Goal: Transaction & Acquisition: Purchase product/service

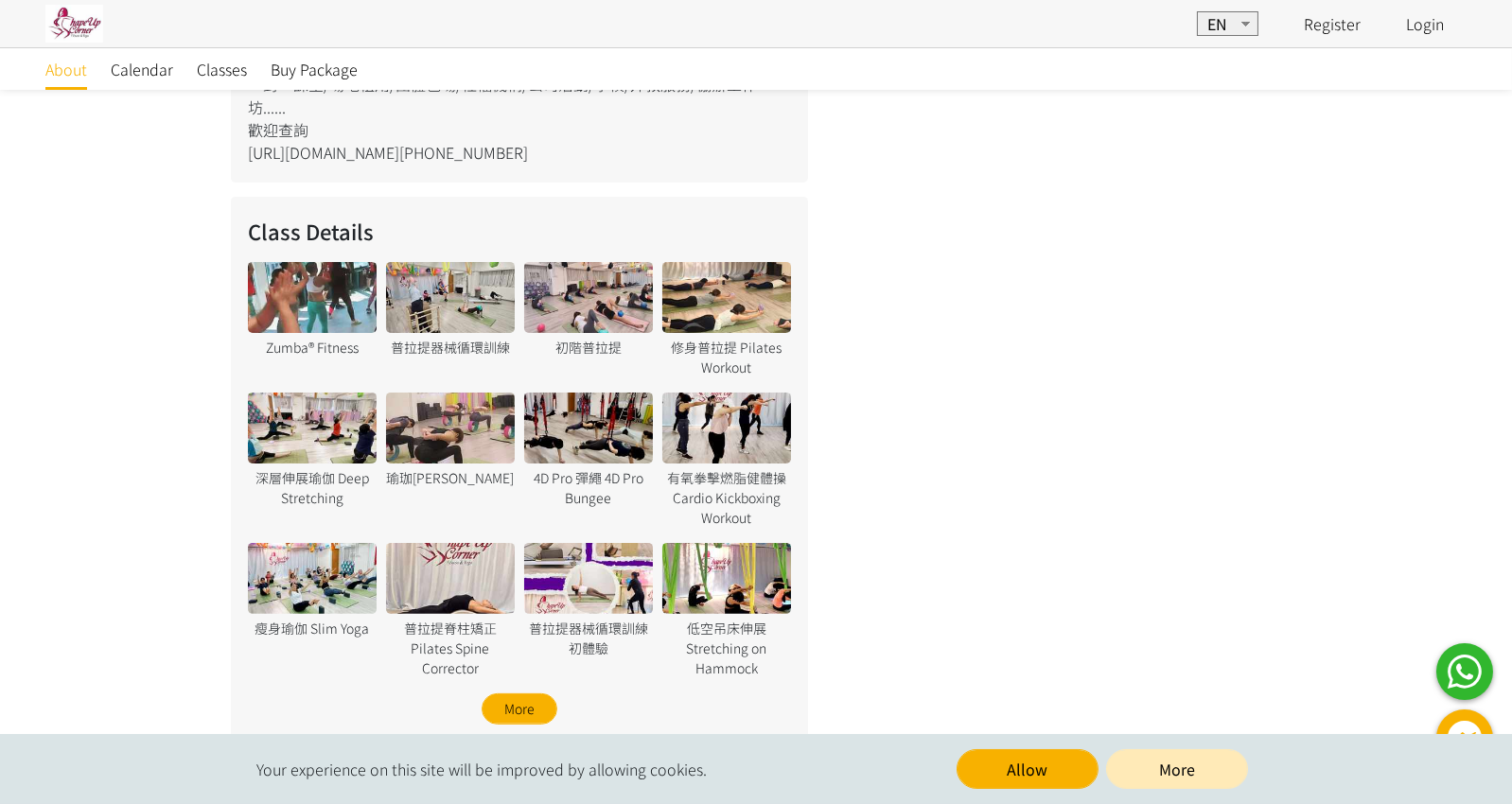
scroll to position [1179, 0]
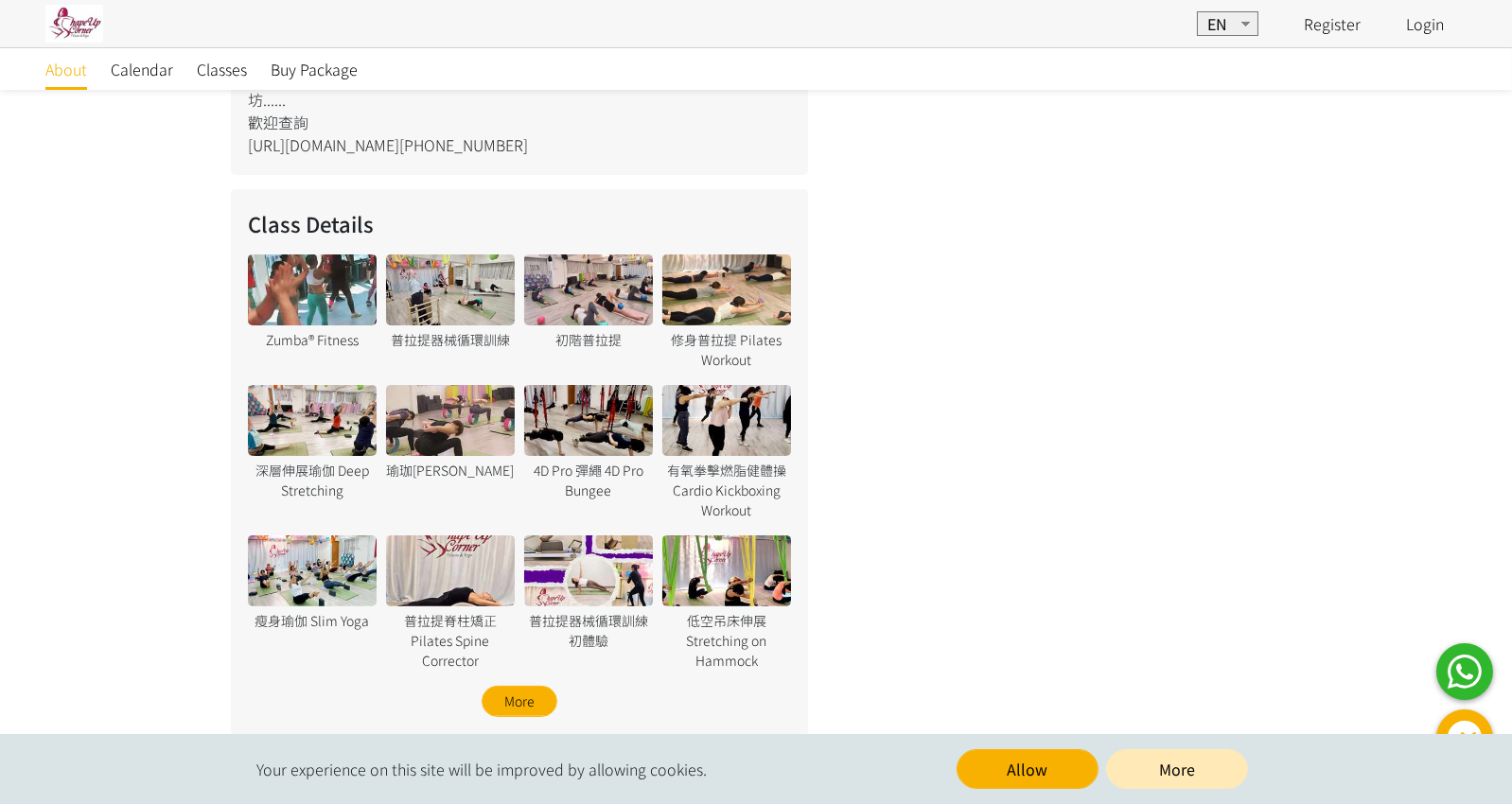
click at [524, 285] on div at bounding box center [588, 290] width 129 height 71
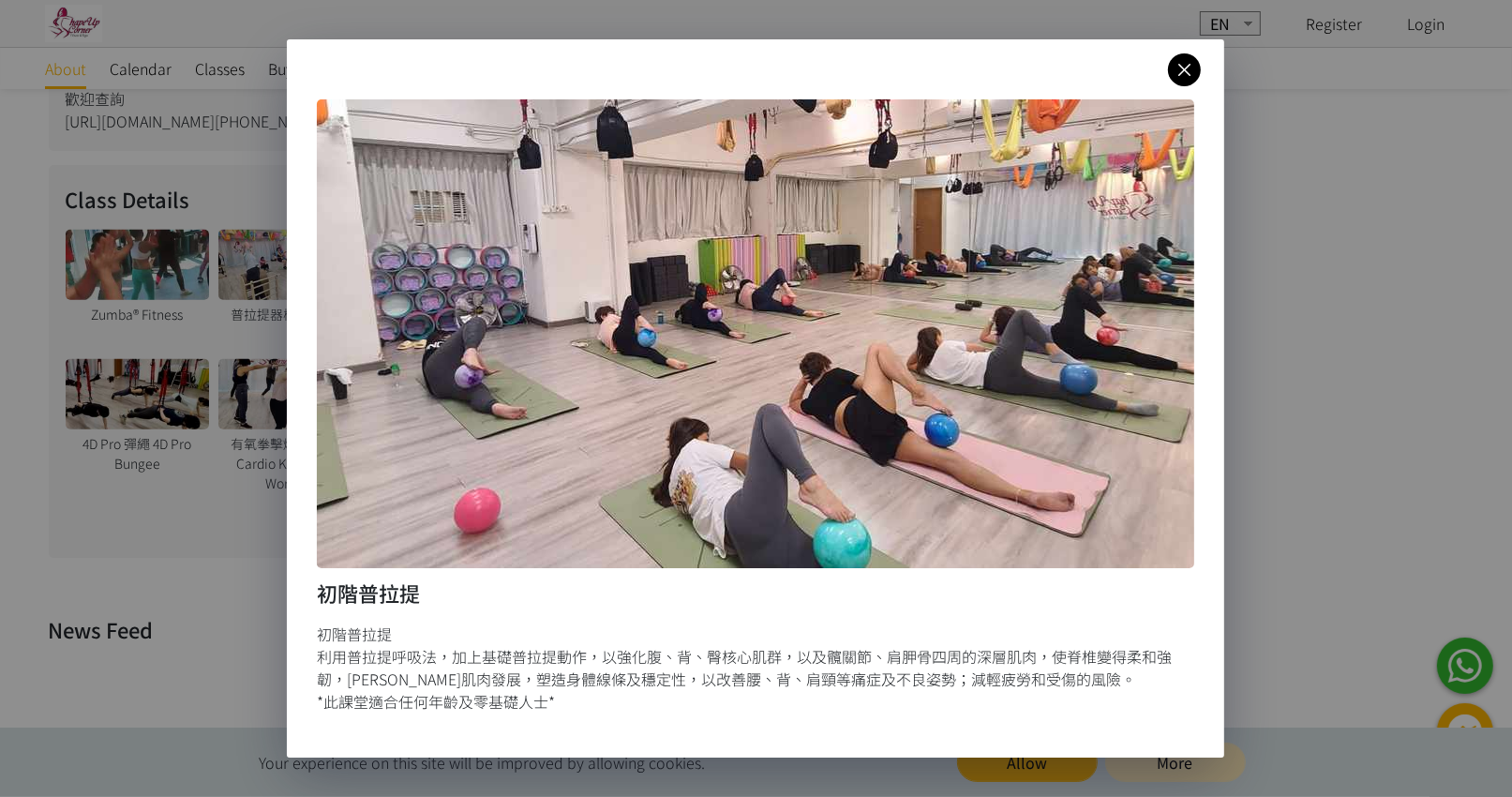
click at [1188, 82] on link at bounding box center [1184, 70] width 33 height 33
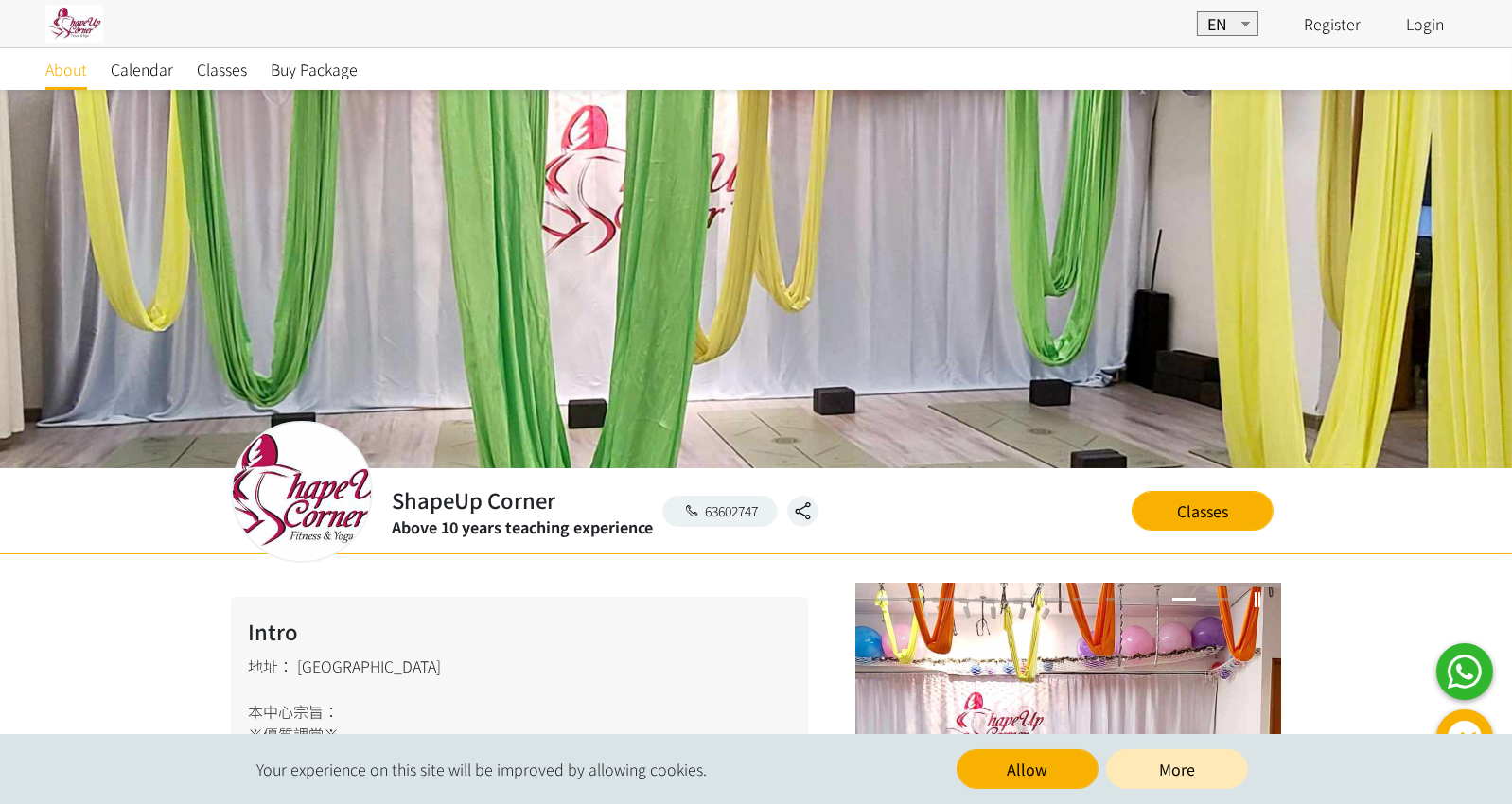
scroll to position [4, 0]
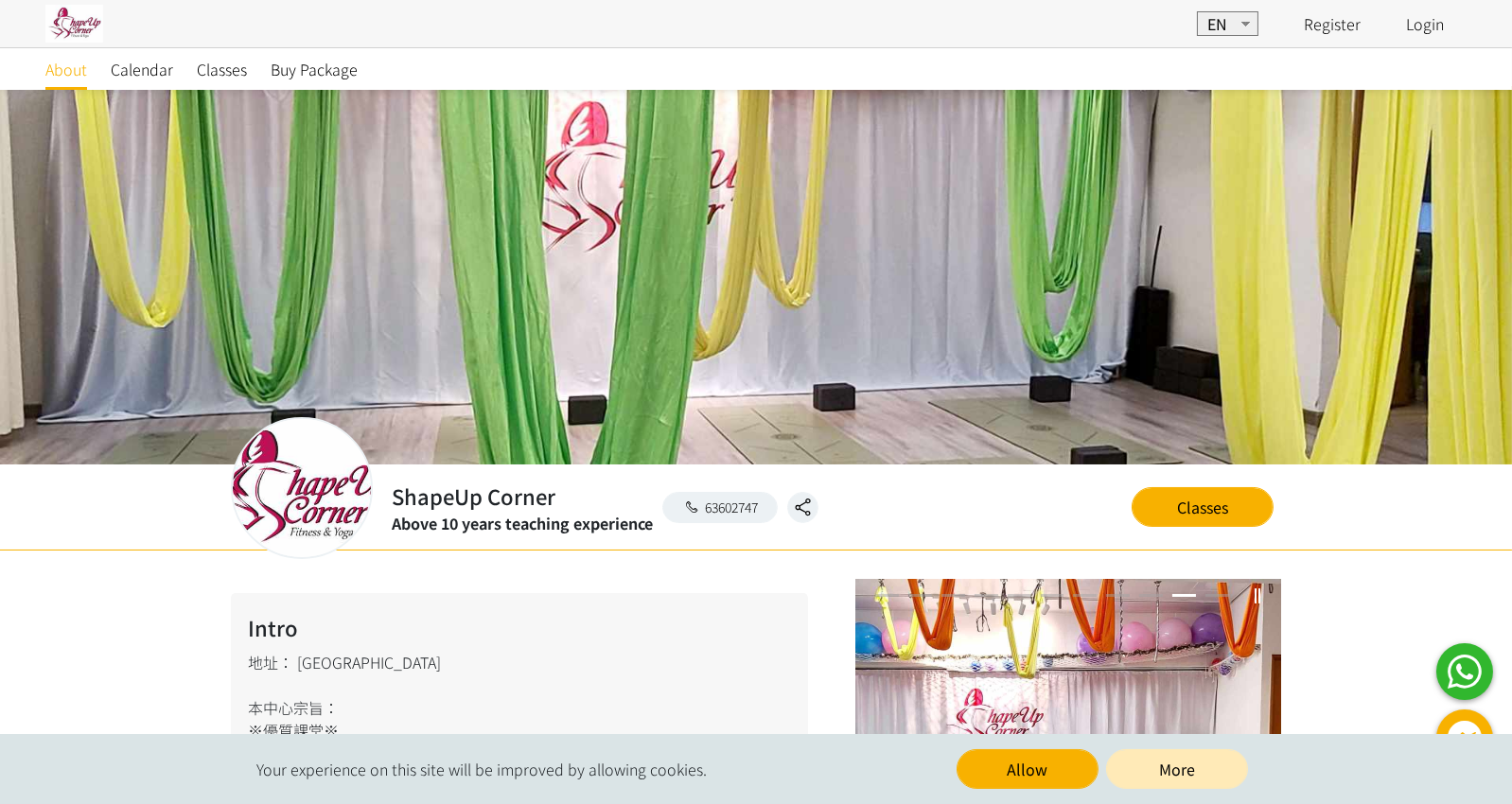
click at [338, 88] on link "Buy Package" at bounding box center [314, 69] width 87 height 42
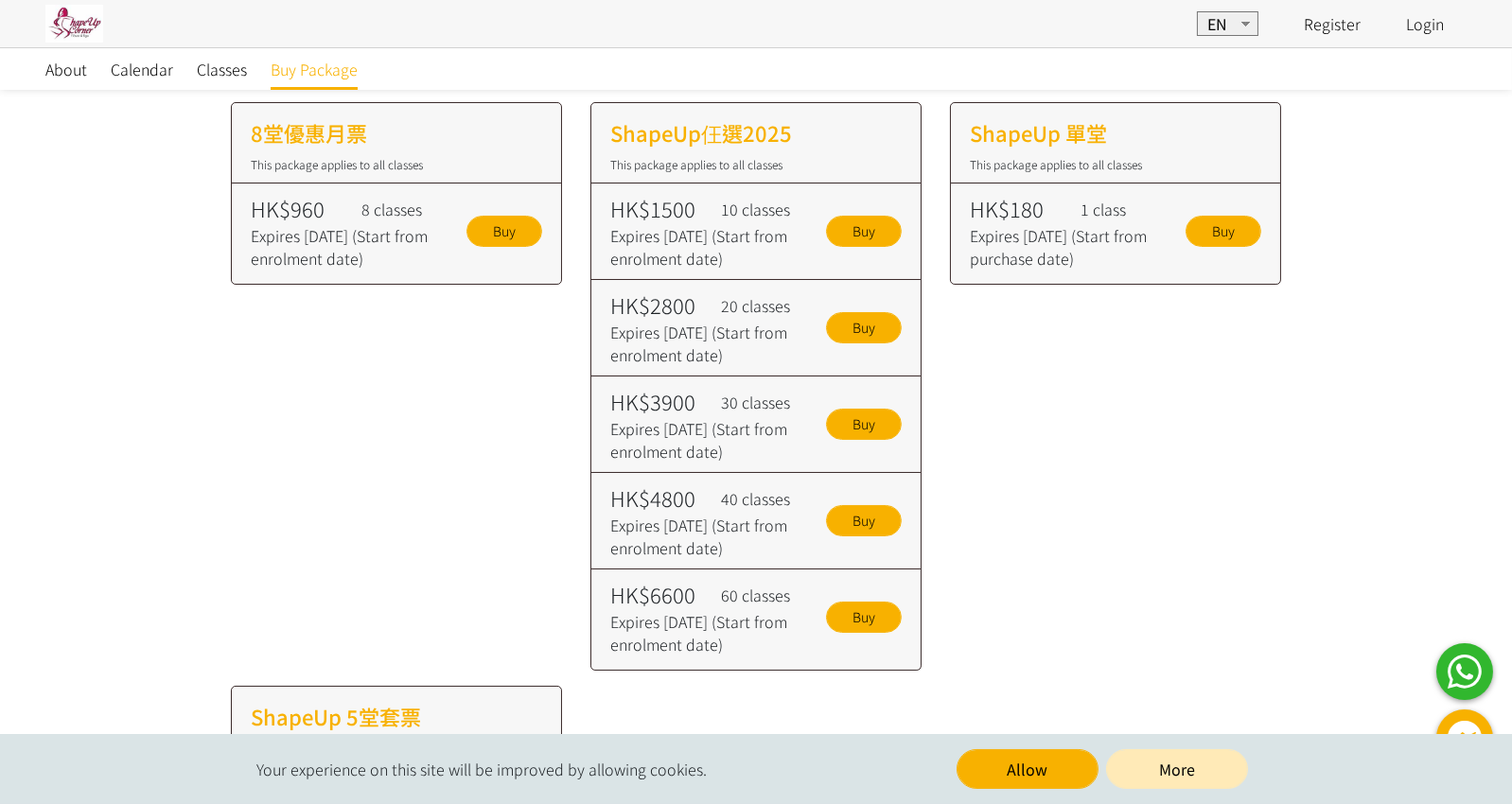
scroll to position [196, 0]
click at [225, 81] on link "Classes" at bounding box center [222, 69] width 50 height 42
